Goal: Register for event/course

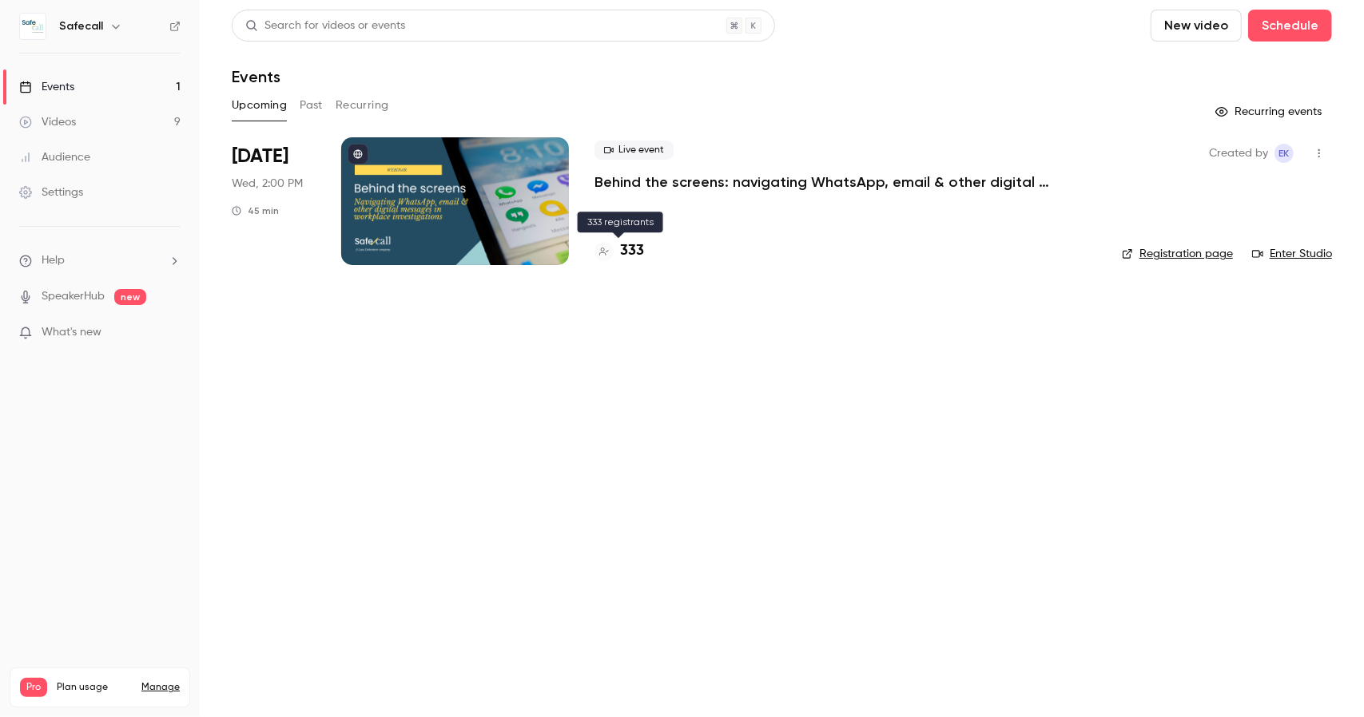
click at [633, 250] on h4 "333" at bounding box center [632, 251] width 24 height 22
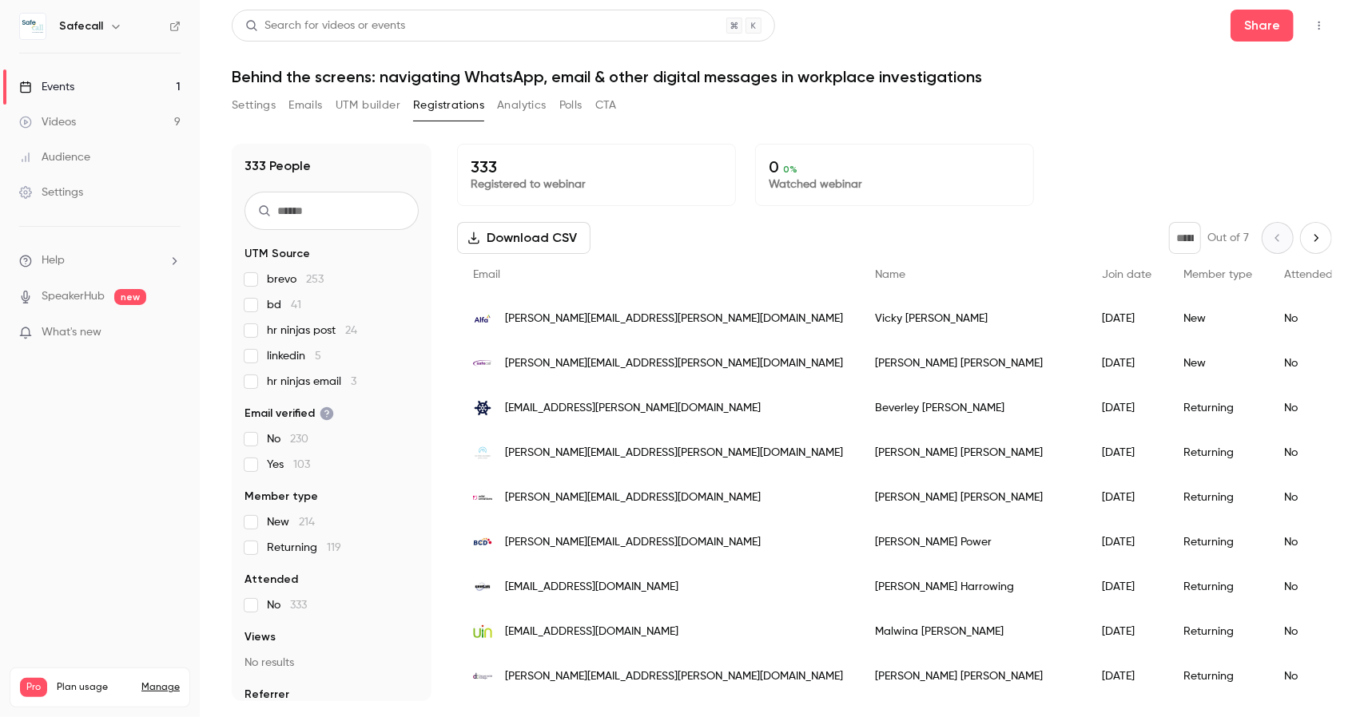
click at [312, 381] on span "hr ninjas email 3" at bounding box center [311, 382] width 89 height 16
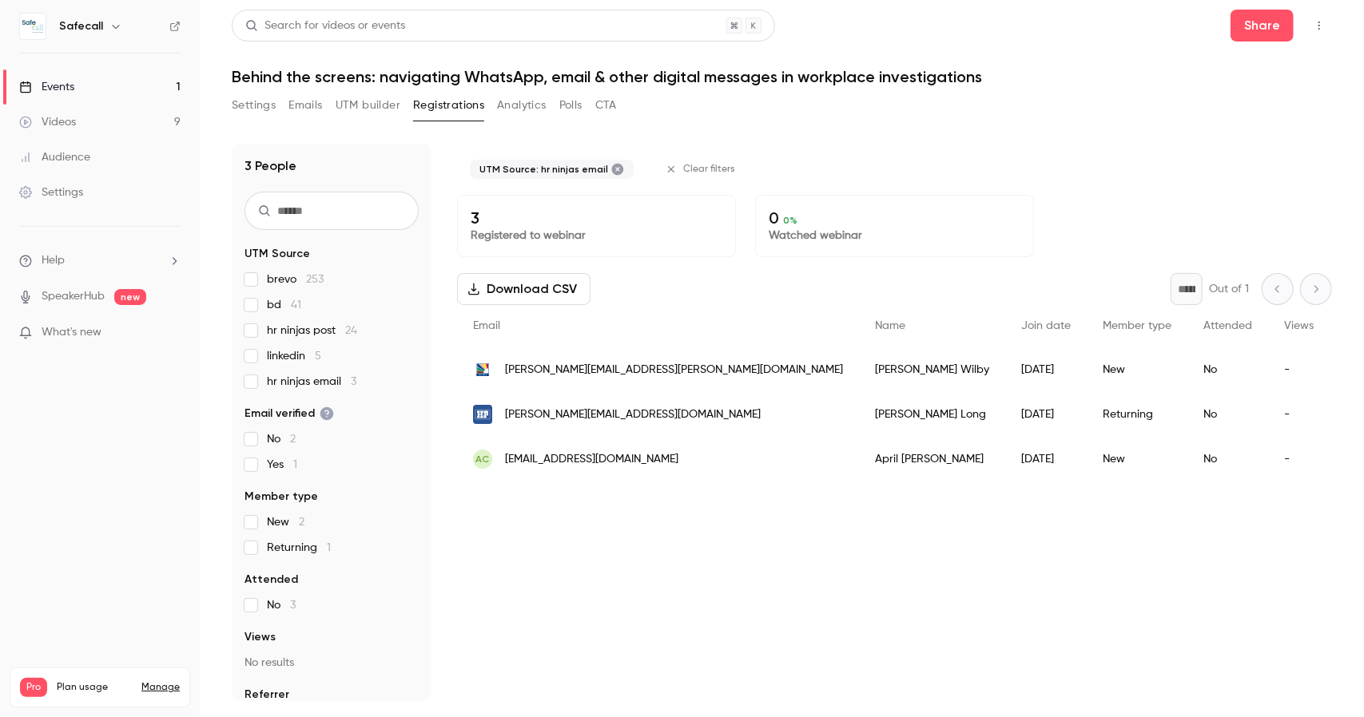
click at [312, 381] on span "hr ninjas email 3" at bounding box center [311, 382] width 89 height 16
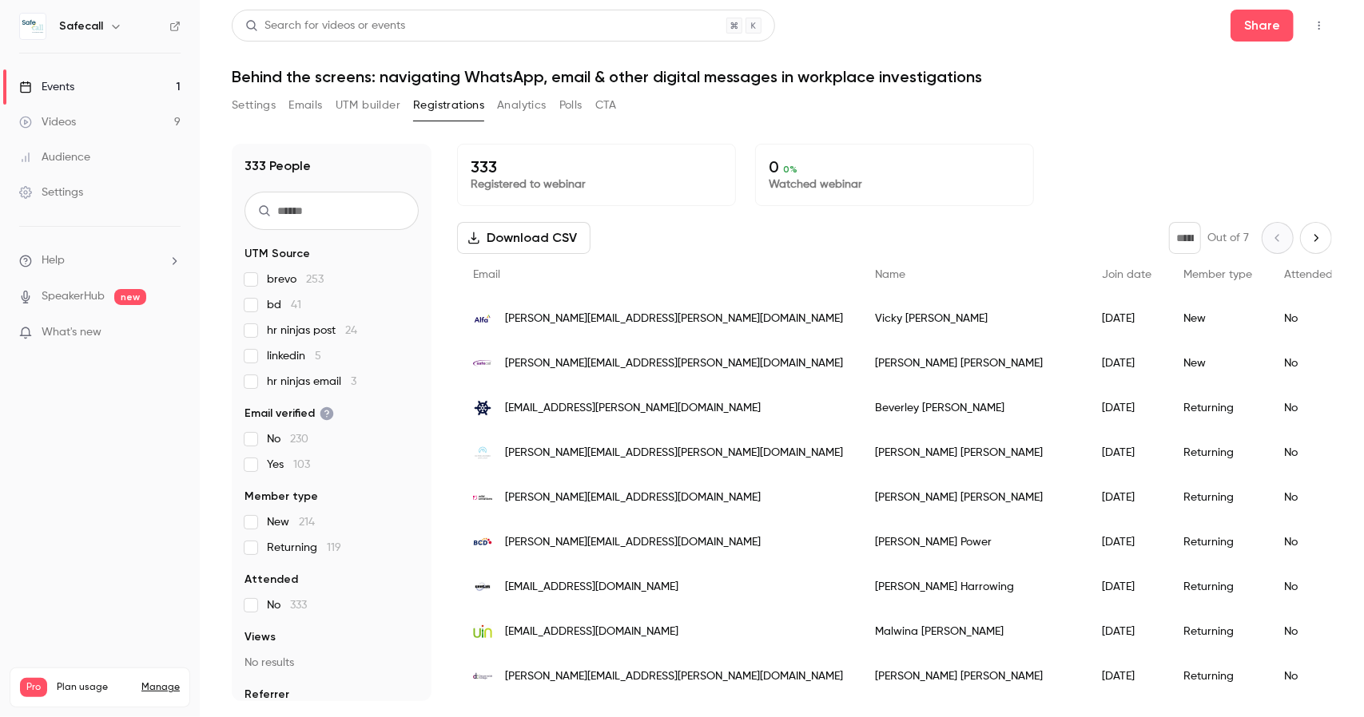
click at [62, 90] on div "Events" at bounding box center [46, 87] width 55 height 16
